Goal: Transaction & Acquisition: Purchase product/service

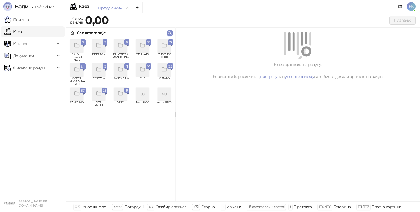
click at [166, 47] on icon "grid" at bounding box center [164, 46] width 5 height 4
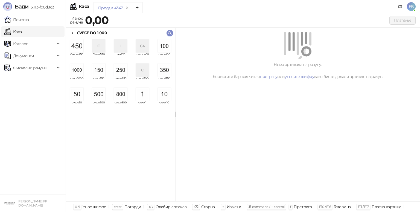
click at [78, 71] on img "grid" at bounding box center [76, 69] width 13 height 13
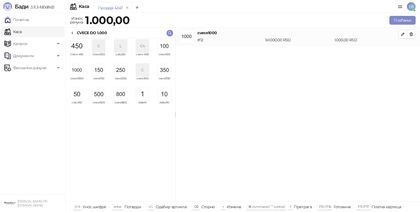
click at [78, 71] on img "grid" at bounding box center [76, 69] width 13 height 13
click at [94, 94] on img "grid" at bounding box center [98, 94] width 13 height 13
click at [118, 67] on img "grid" at bounding box center [120, 69] width 13 height 13
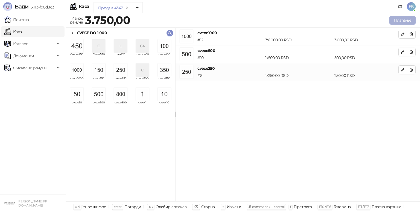
click at [393, 19] on button "Плаћање" at bounding box center [403, 20] width 26 height 9
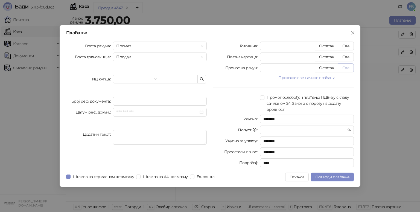
click at [342, 67] on button "Све" at bounding box center [346, 67] width 16 height 9
type input "****"
click at [326, 178] on span "Потврди плаћање" at bounding box center [332, 177] width 34 height 5
